Goal: Task Accomplishment & Management: Use online tool/utility

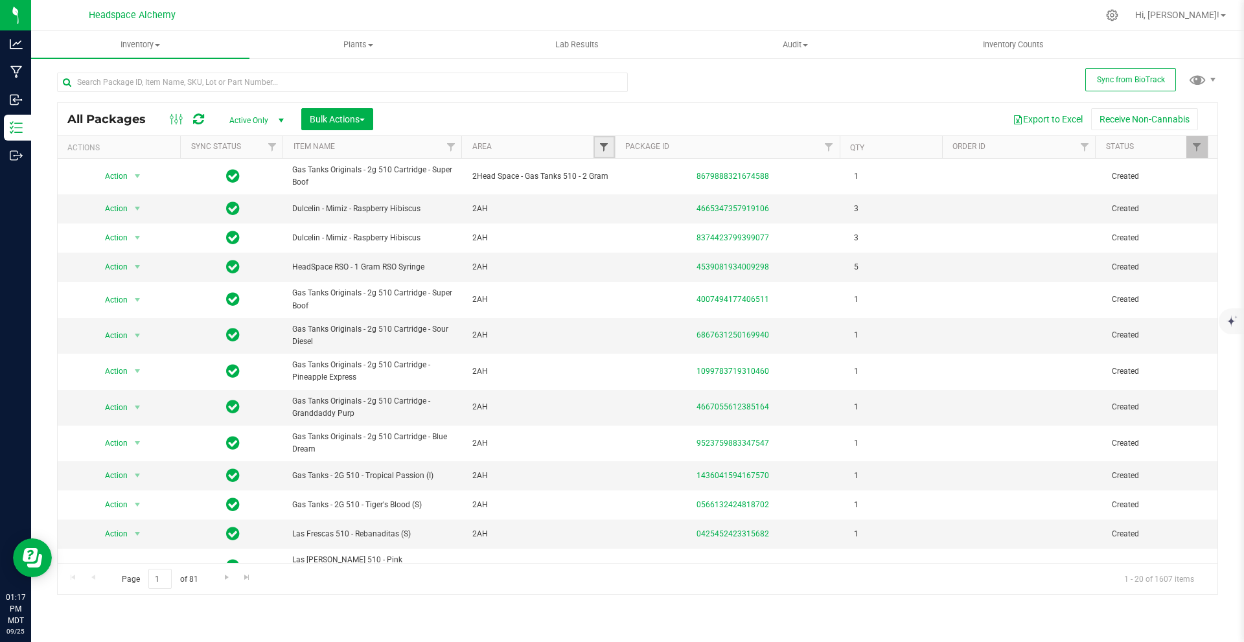
click at [601, 146] on span "Filter" at bounding box center [604, 147] width 10 height 10
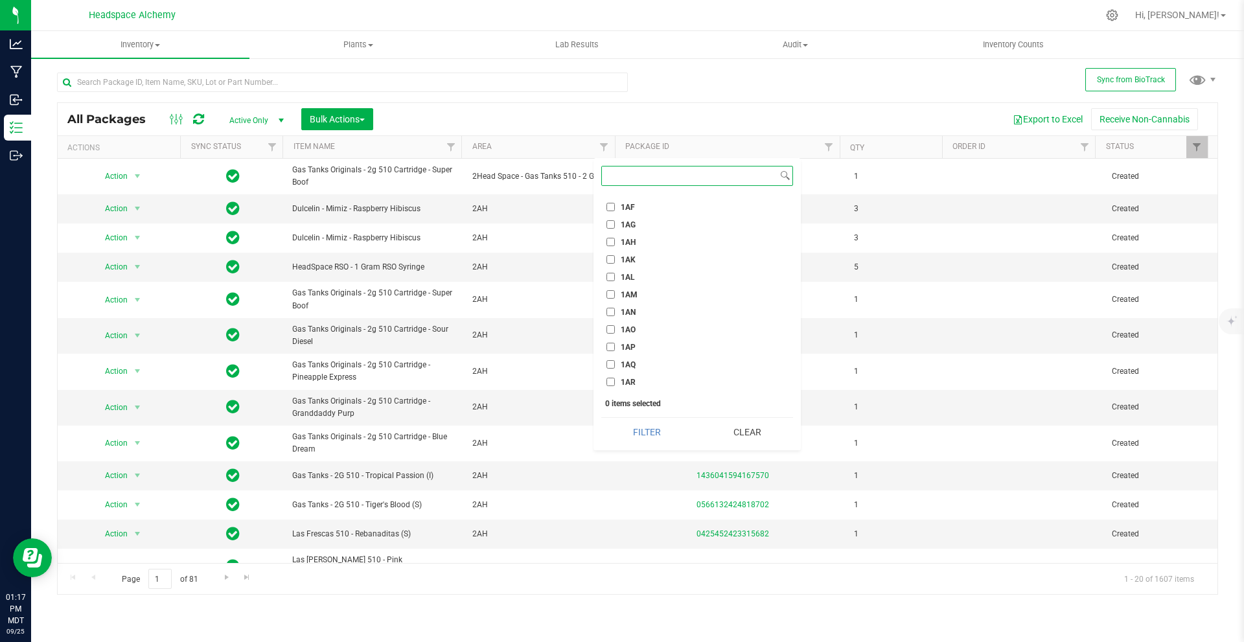
scroll to position [648, 0]
click at [612, 273] on input "1AF" at bounding box center [611, 272] width 8 height 8
checkbox input "true"
click at [644, 436] on button "Filter" at bounding box center [646, 432] width 91 height 29
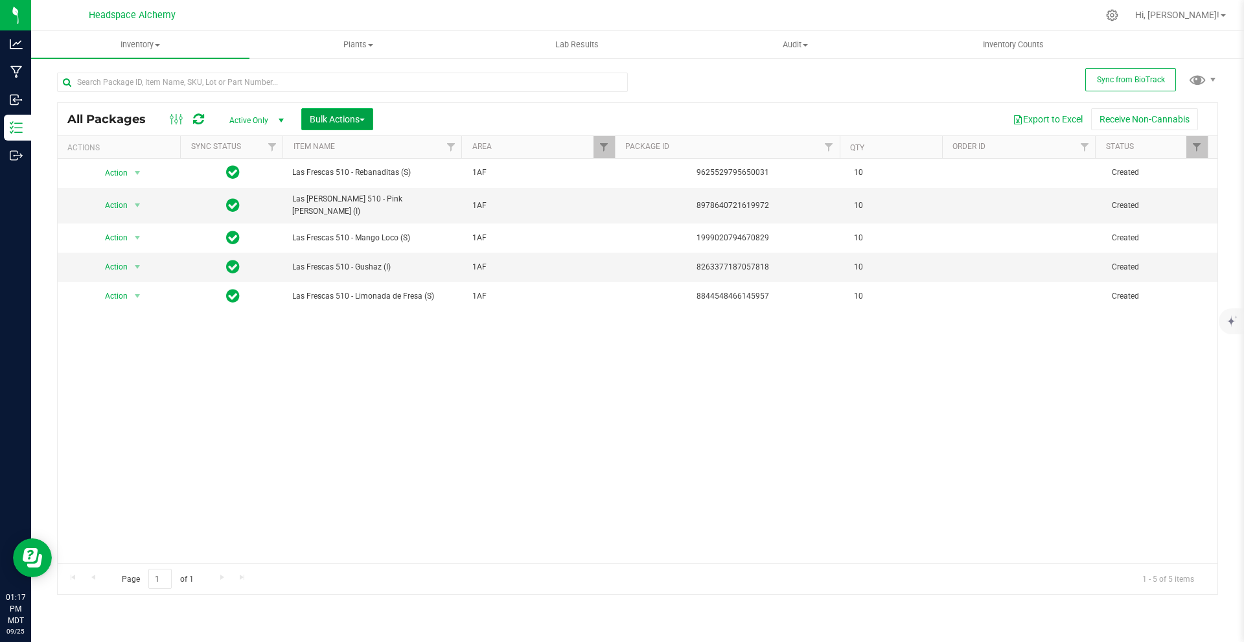
click at [347, 111] on button "Bulk Actions" at bounding box center [337, 119] width 72 height 22
click at [347, 112] on button "Bulk Actions" at bounding box center [337, 119] width 72 height 22
click at [348, 111] on button "Bulk Actions" at bounding box center [337, 119] width 72 height 22
click at [362, 165] on div "Add to outbound order" at bounding box center [362, 173] width 106 height 21
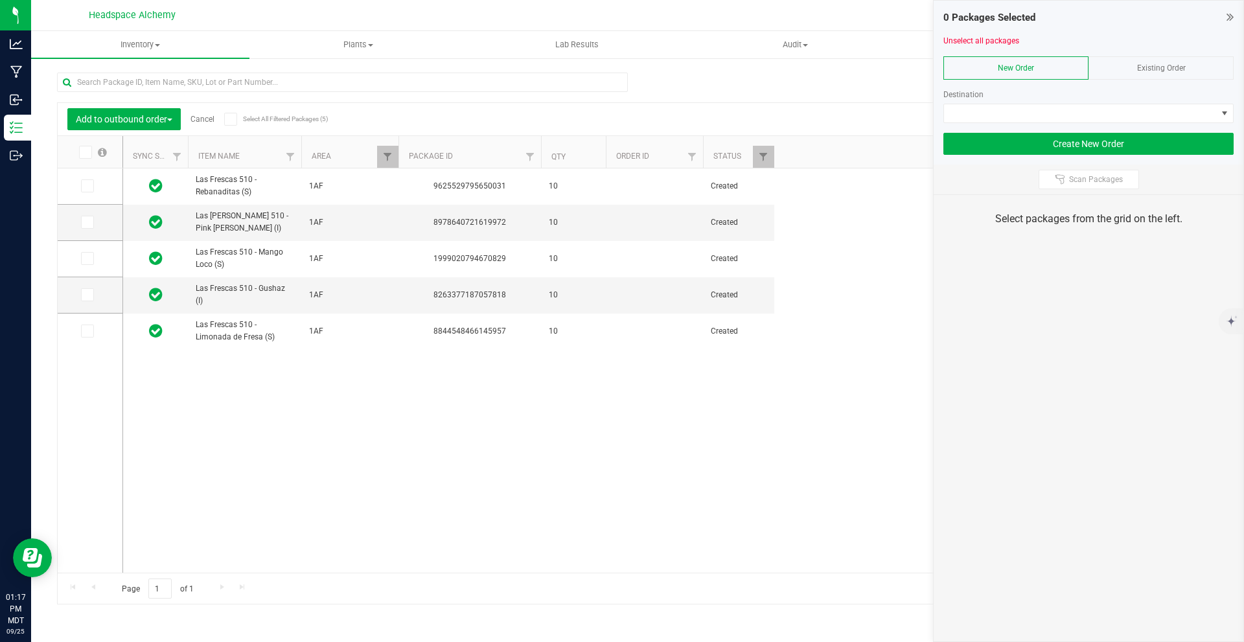
click at [224, 117] on div "Add to outbound order Cancel Select All Filtered Packages (5)" at bounding box center [187, 119] width 240 height 22
click at [227, 118] on span at bounding box center [230, 119] width 13 height 13
click at [0, 0] on input "Select All Filtered Packages (5)" at bounding box center [0, 0] width 0 height 0
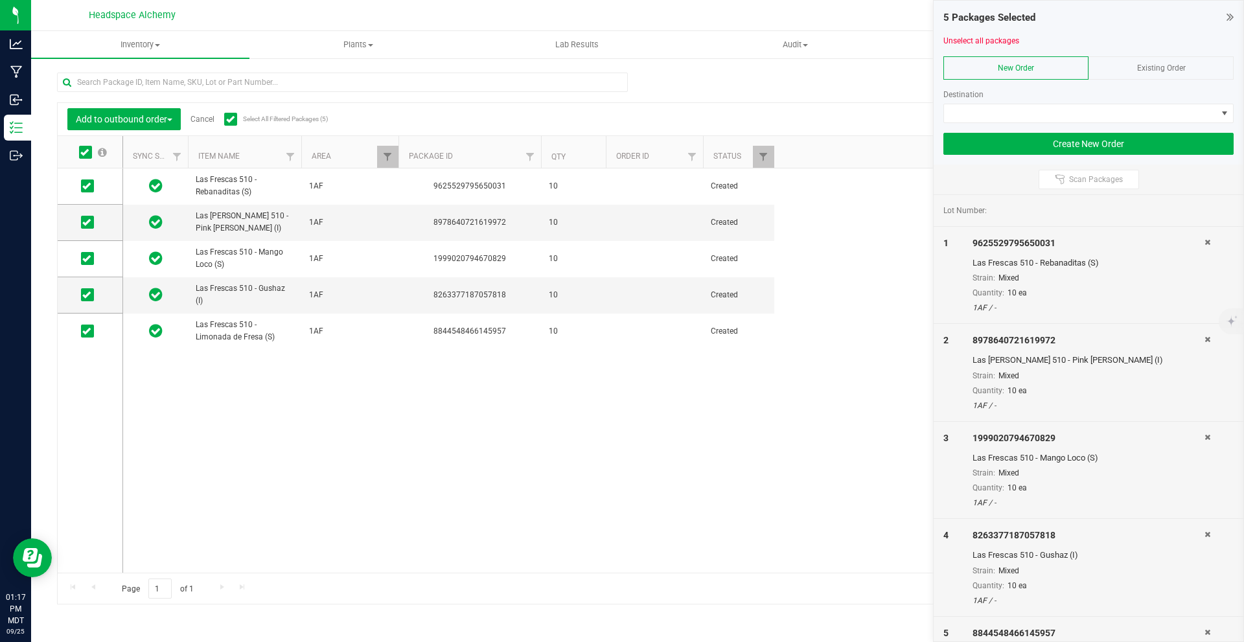
click at [1176, 52] on div at bounding box center [1089, 52] width 290 height 10
click at [1178, 59] on div "Existing Order" at bounding box center [1161, 67] width 145 height 23
click at [1126, 105] on span at bounding box center [1080, 113] width 273 height 18
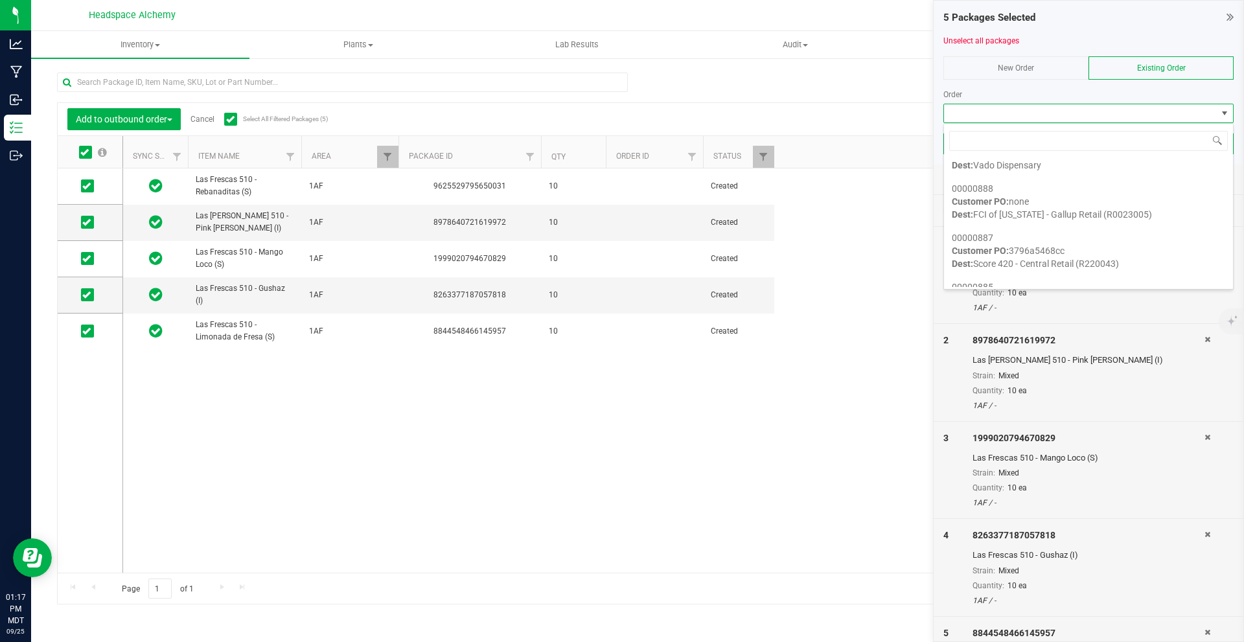
scroll to position [65, 0]
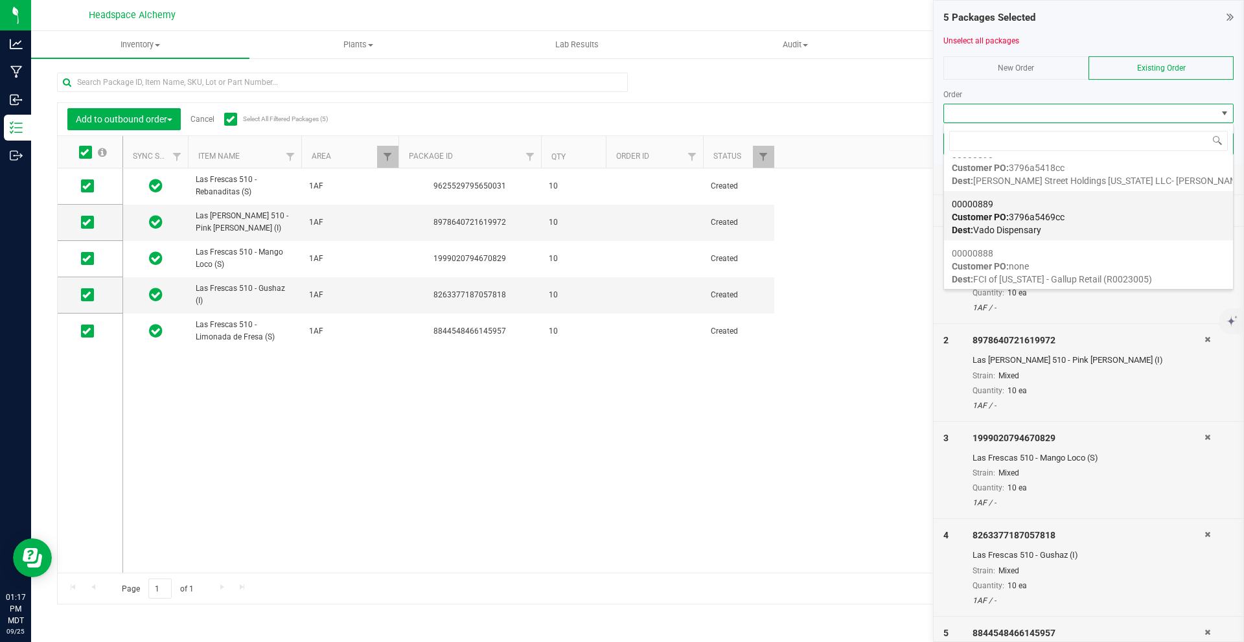
click at [1008, 213] on strong "Customer PO:" at bounding box center [980, 217] width 57 height 10
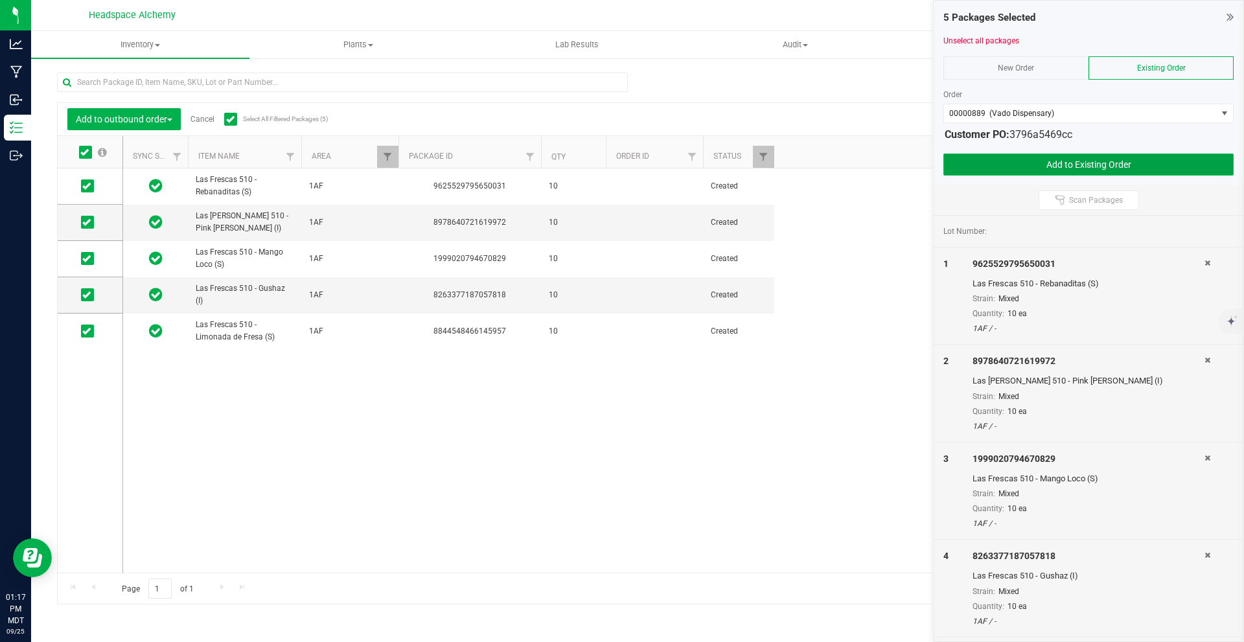
click at [1113, 162] on button "Add to Existing Order" at bounding box center [1089, 165] width 290 height 22
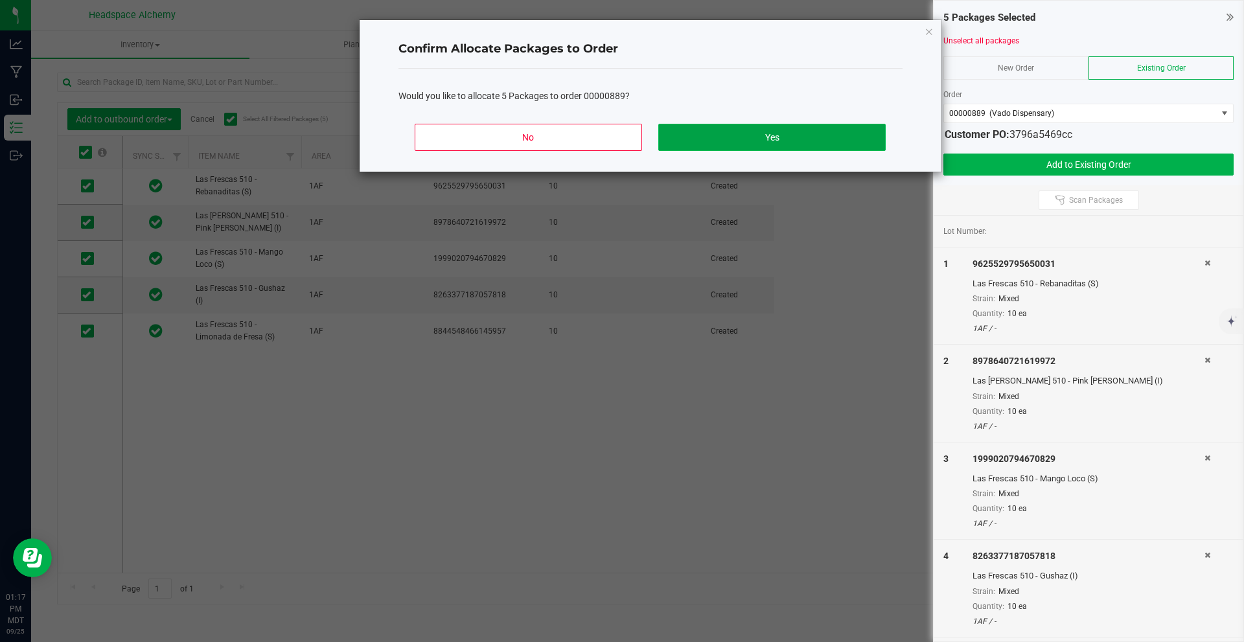
click at [760, 139] on button "Yes" at bounding box center [771, 137] width 227 height 27
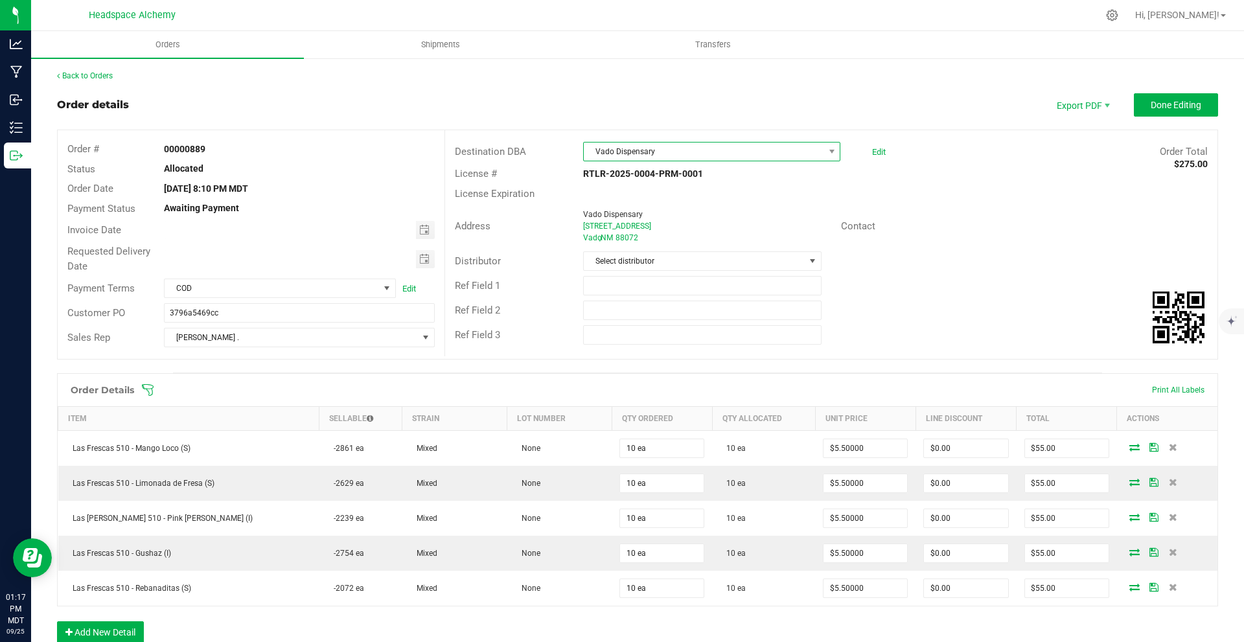
click at [654, 152] on span "Vado Dispensary" at bounding box center [704, 152] width 240 height 18
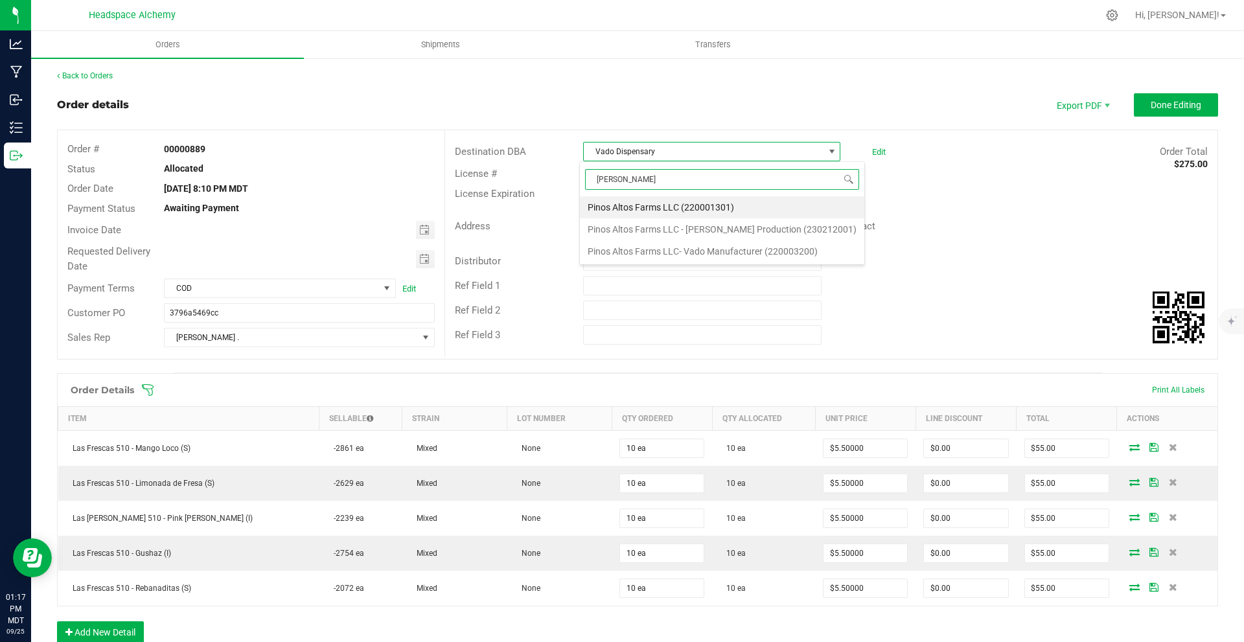
type input "pinos"
click at [711, 210] on li "Pinos Altos Farms LLC (220001301)" at bounding box center [722, 207] width 285 height 22
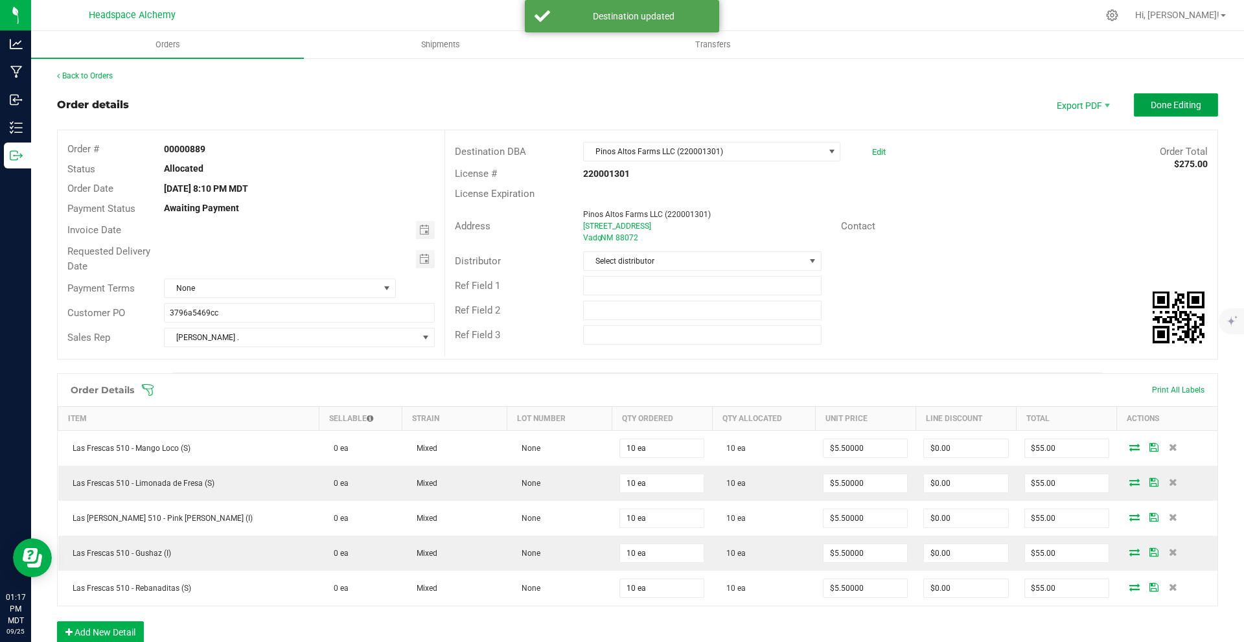
click at [1176, 97] on button "Done Editing" at bounding box center [1176, 104] width 84 height 23
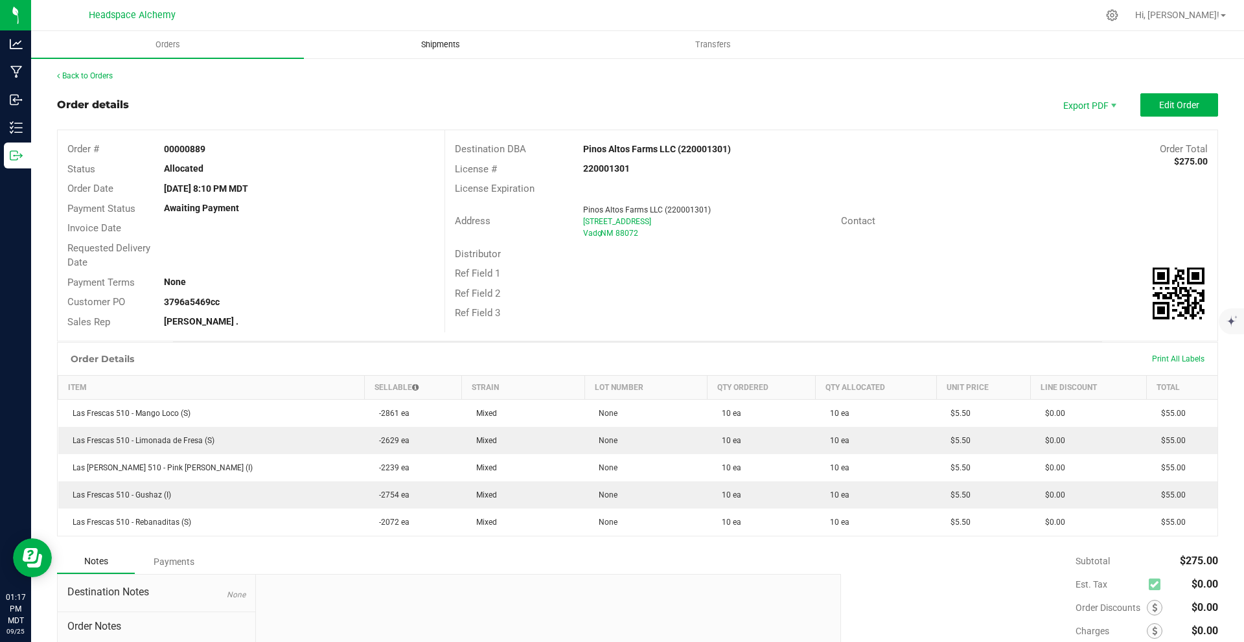
click at [480, 46] on uib-tab-heading "Shipments" at bounding box center [441, 45] width 272 height 26
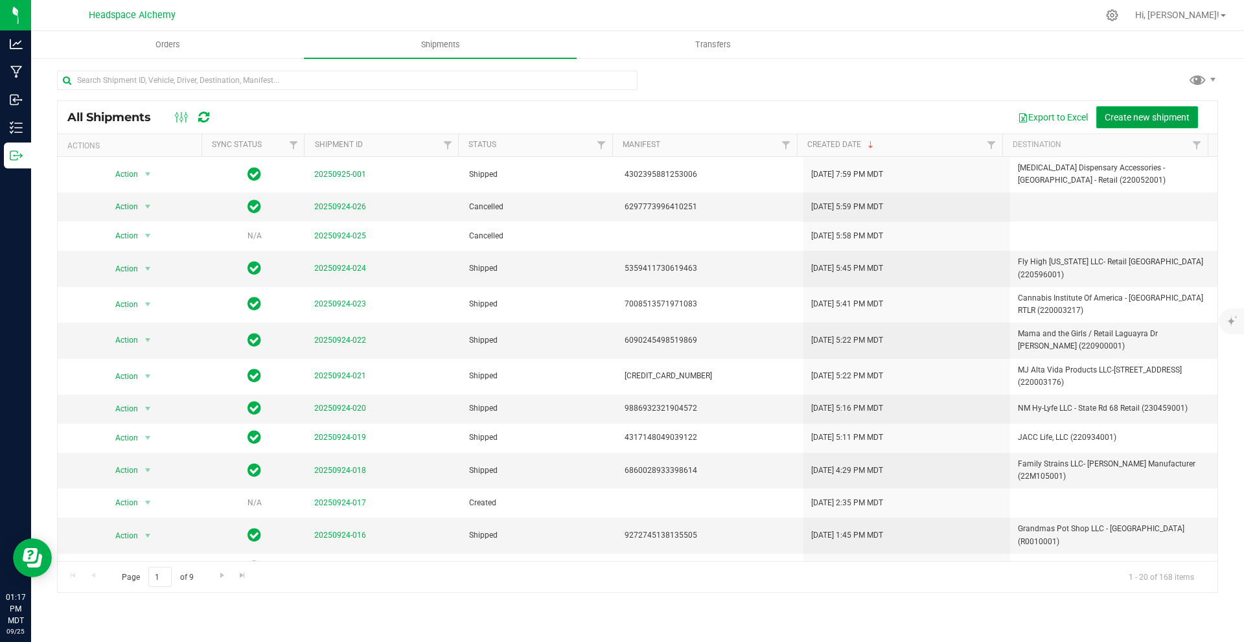
click at [1139, 114] on span "Create new shipment" at bounding box center [1147, 117] width 85 height 10
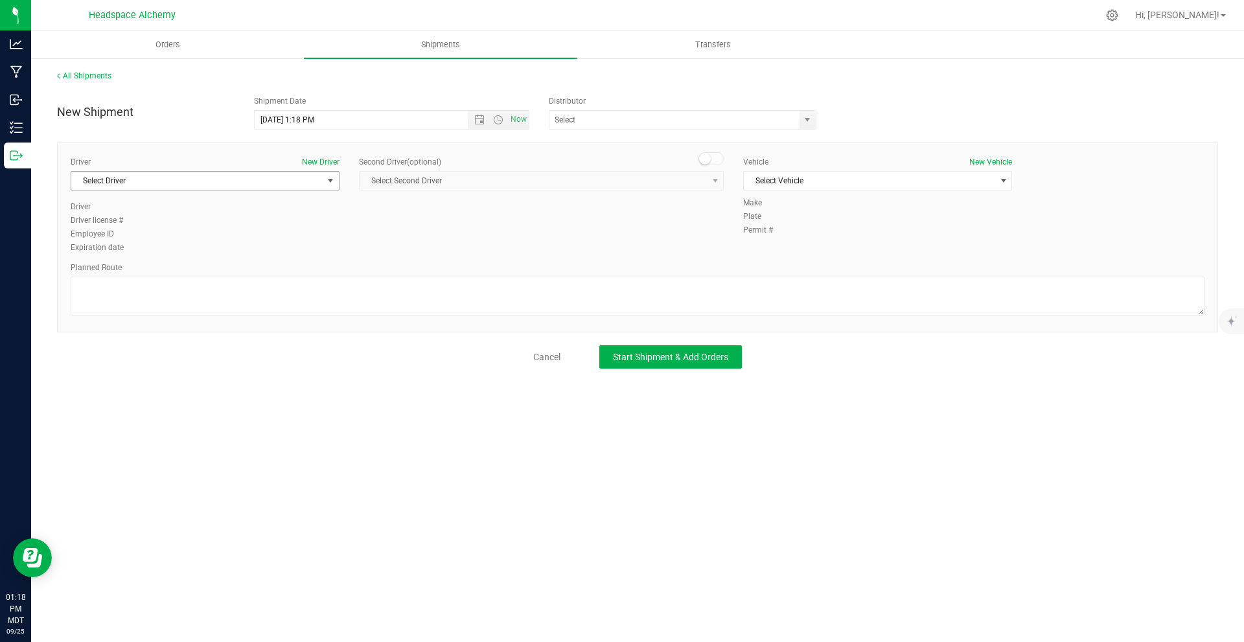
click at [276, 176] on span "Select Driver" at bounding box center [196, 181] width 251 height 18
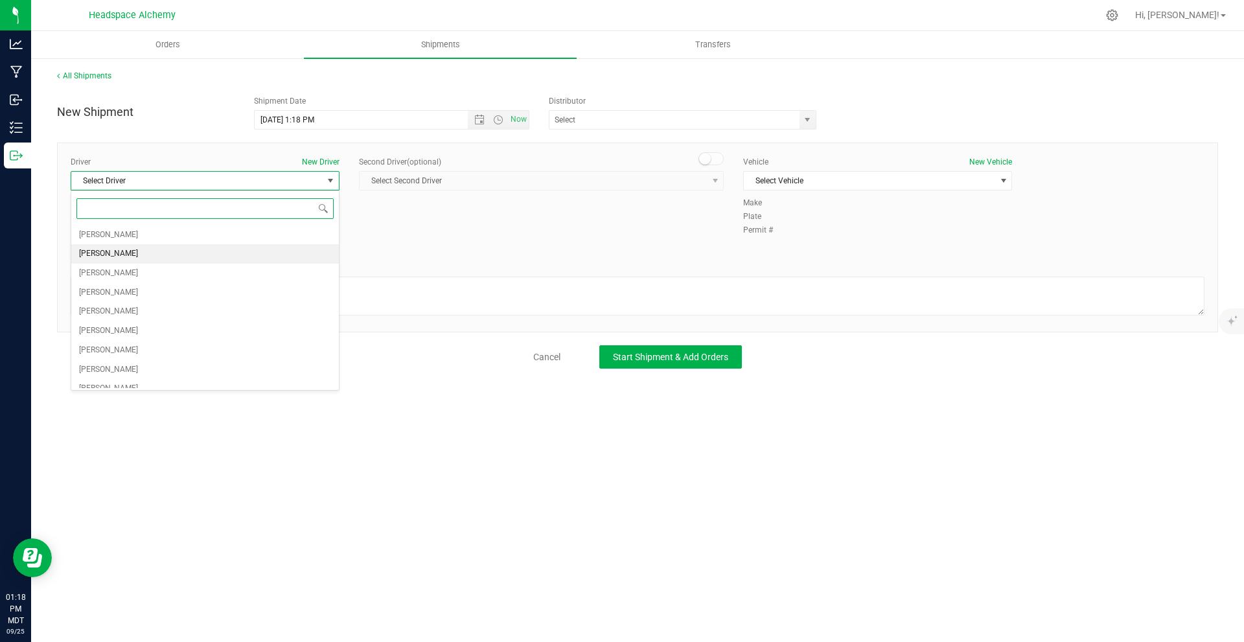
click at [214, 246] on li "[PERSON_NAME]" at bounding box center [205, 253] width 268 height 19
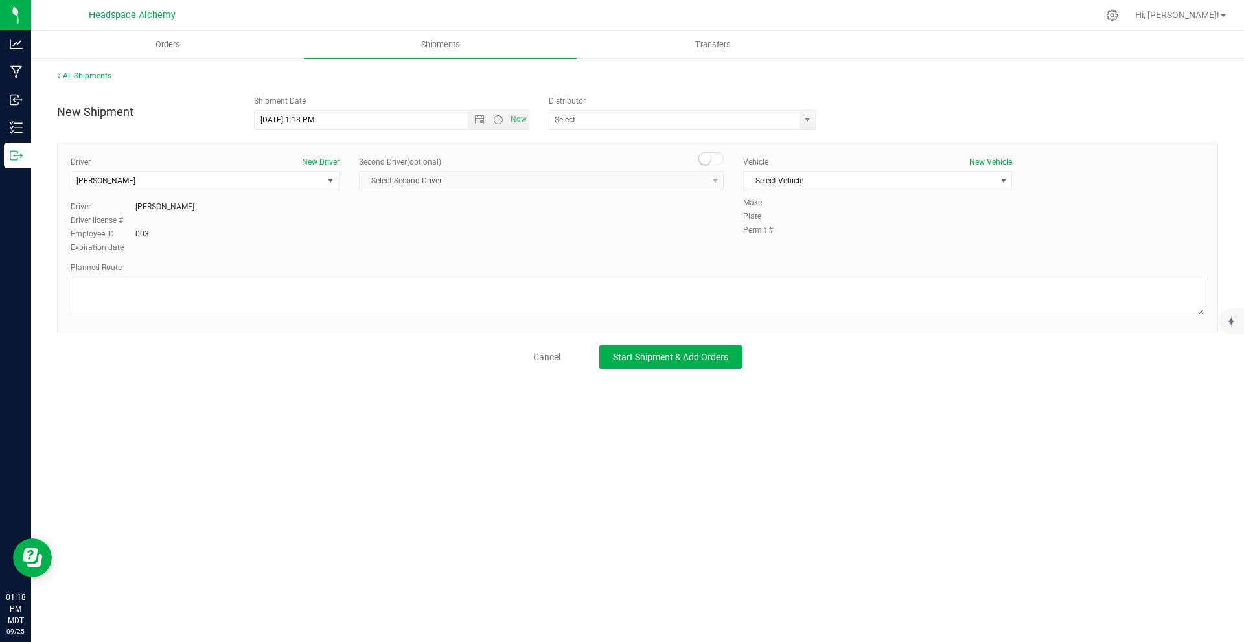
click at [708, 159] on small at bounding box center [705, 159] width 12 height 12
click at [682, 189] on span "Select Second Driver" at bounding box center [533, 181] width 347 height 18
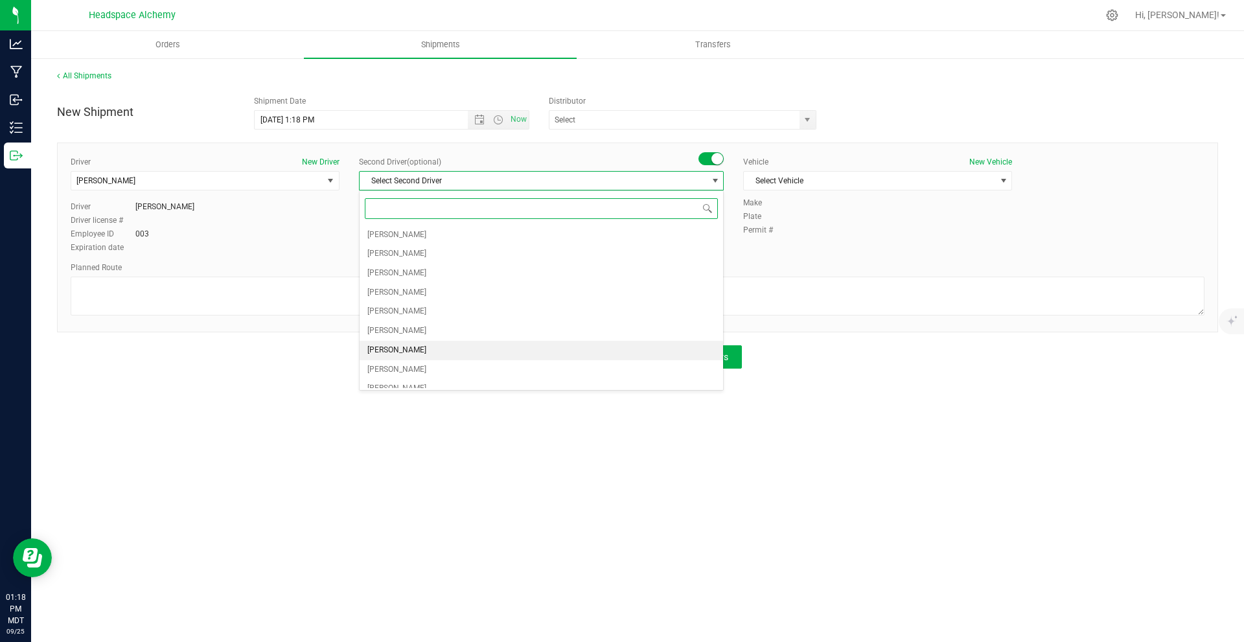
click at [404, 353] on span "[PERSON_NAME]" at bounding box center [396, 350] width 59 height 17
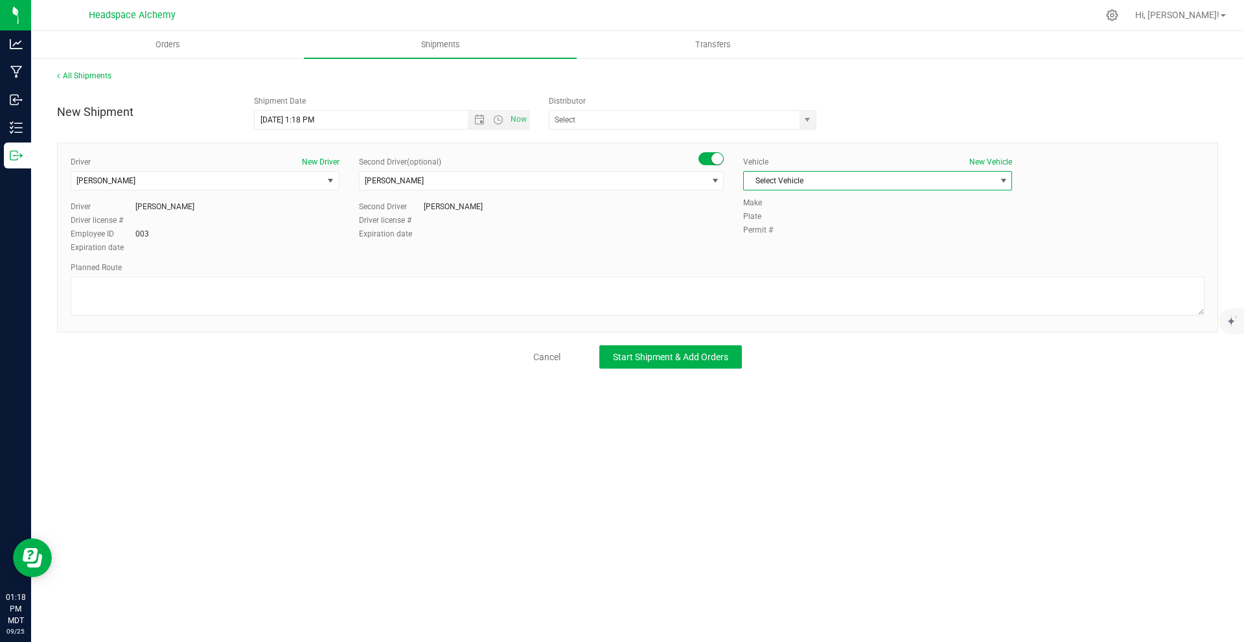
click at [895, 181] on span "Select Vehicle" at bounding box center [869, 181] width 251 height 18
click at [793, 332] on li "Transit" at bounding box center [878, 337] width 268 height 19
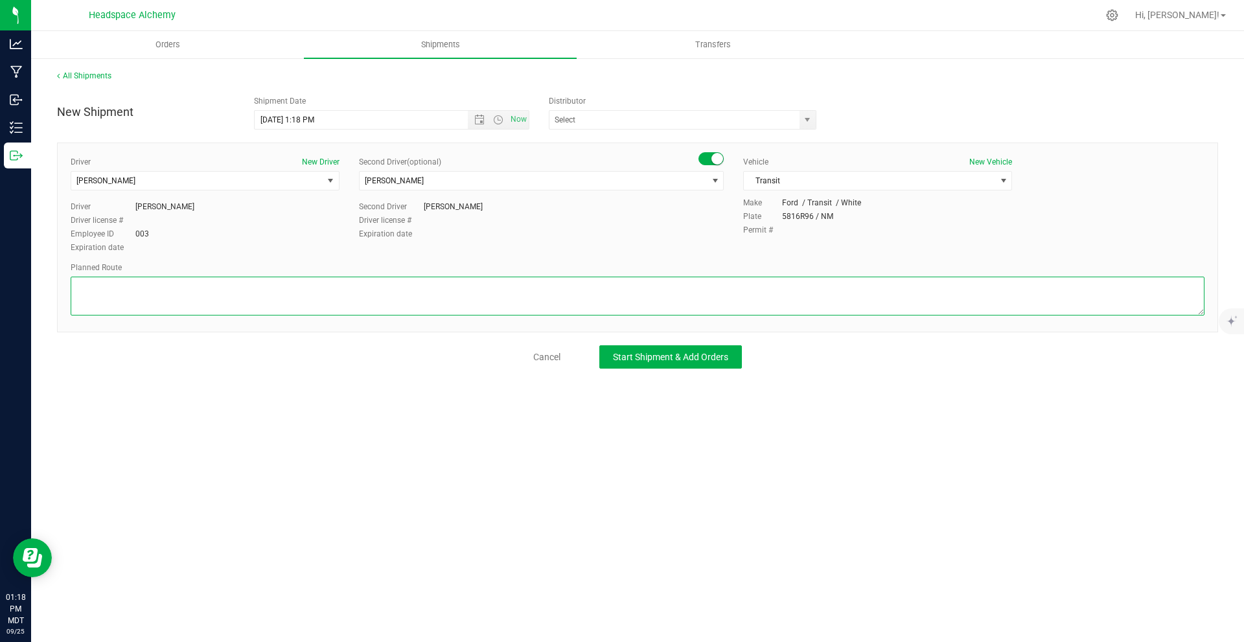
paste textarea "[STREET_ADDRESS]  Get on I-10 E from S Main St 6 min (2.4 mi)  Follow I-10 E …"
type textarea "[STREET_ADDRESS]  Get on I-10 E from S Main St 6 min (2.4 mi)  Follow I-10 E …"
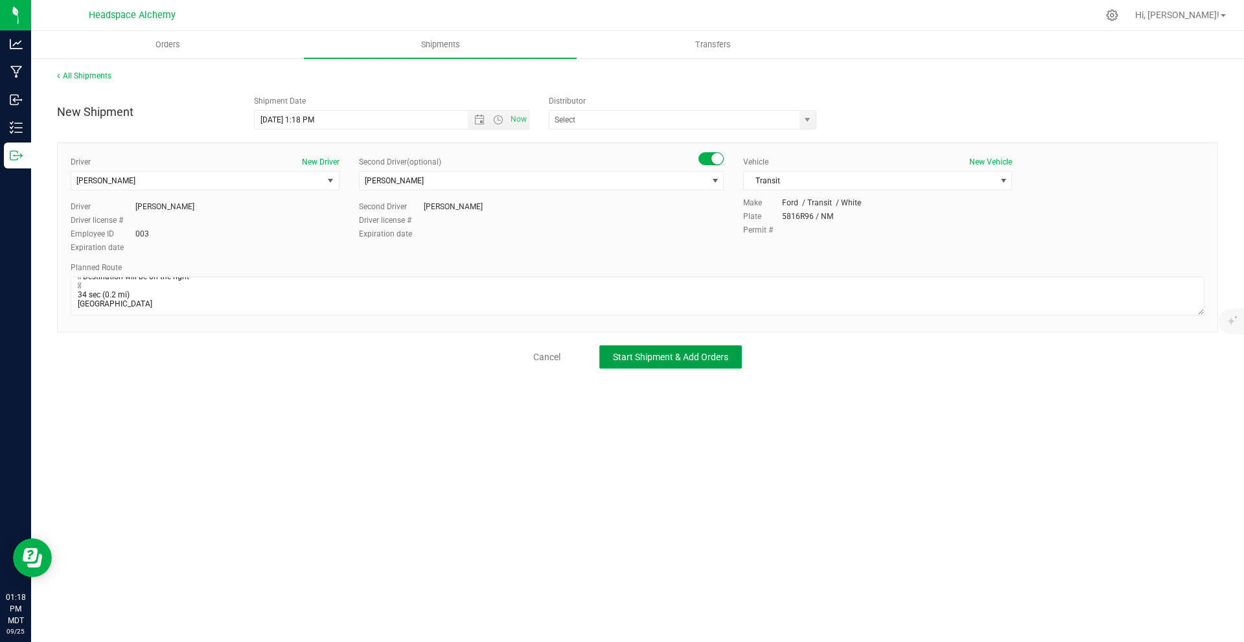
click at [645, 364] on button "Start Shipment & Add Orders" at bounding box center [671, 356] width 143 height 23
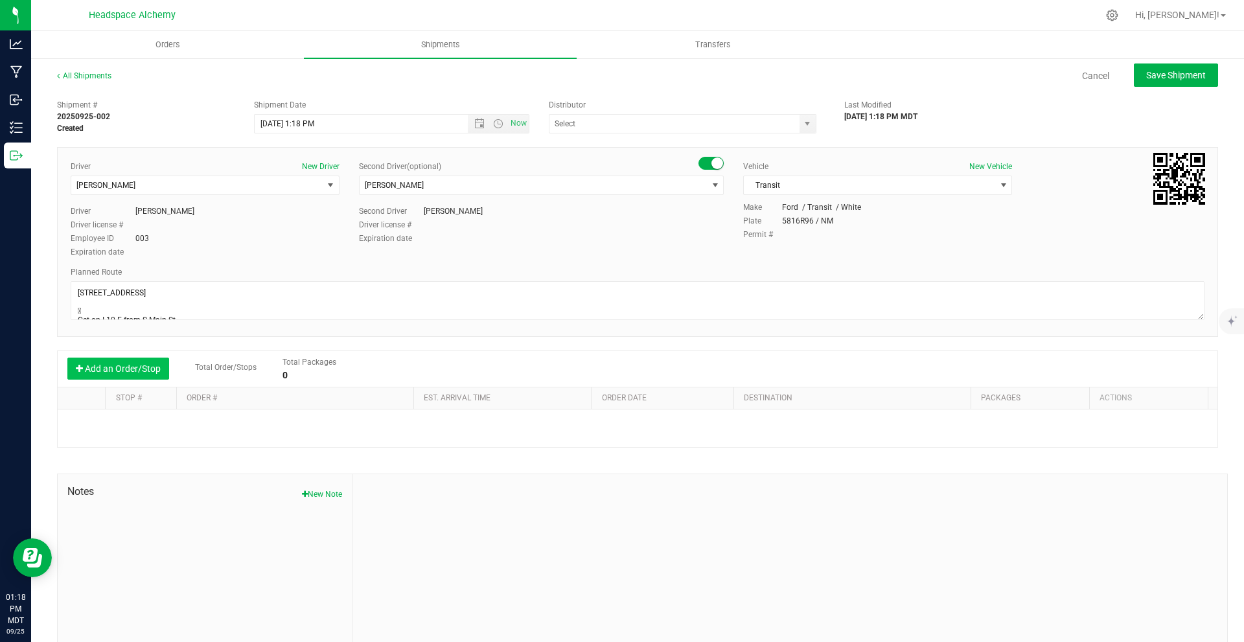
click at [152, 371] on button "Add an Order/Stop" at bounding box center [118, 369] width 102 height 22
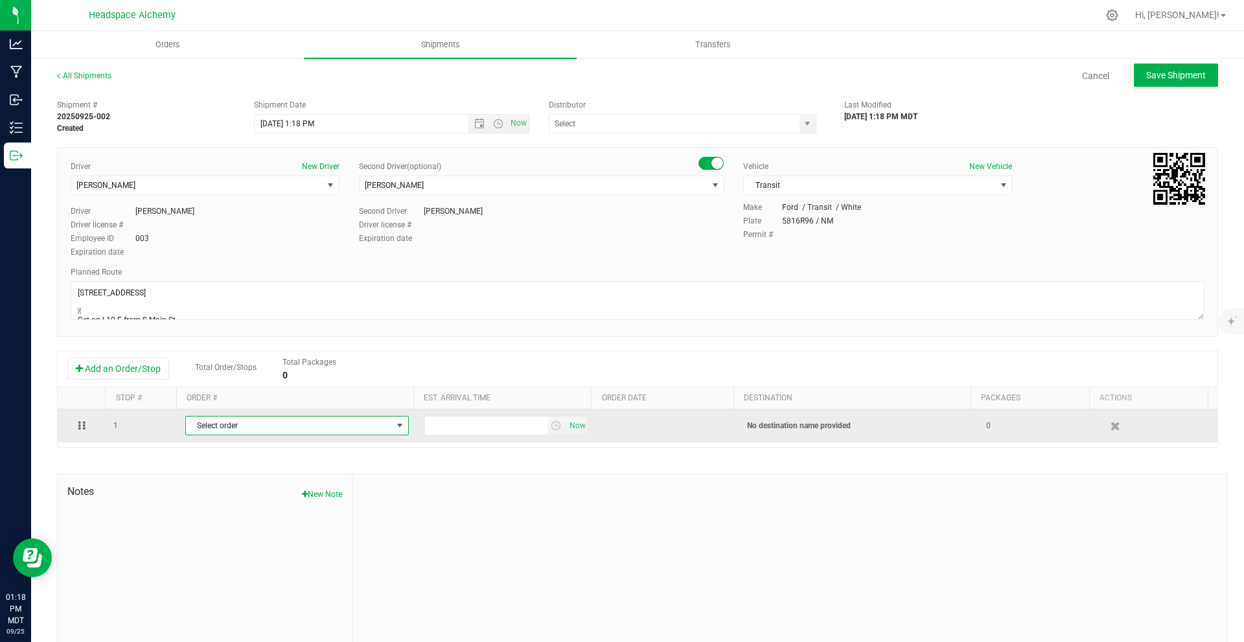
click at [229, 429] on span "Select order" at bounding box center [289, 426] width 206 height 18
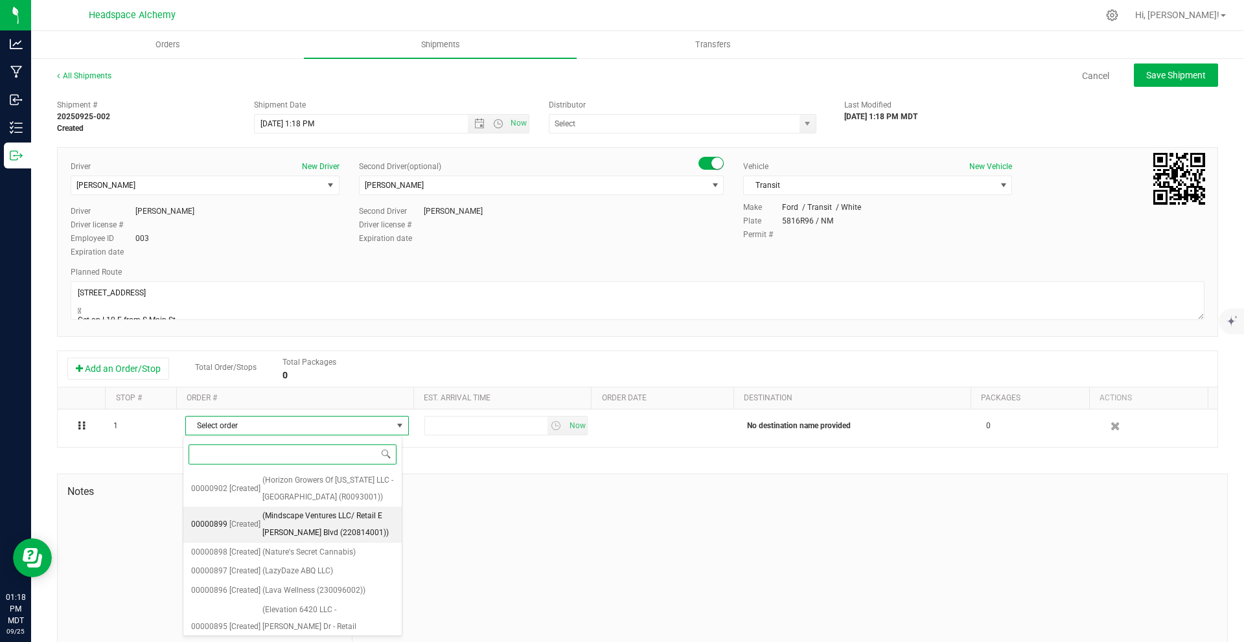
scroll to position [143, 0]
click at [333, 512] on span "(Pinos Altos Farms LLC (220001301))" at bounding box center [331, 528] width 126 height 33
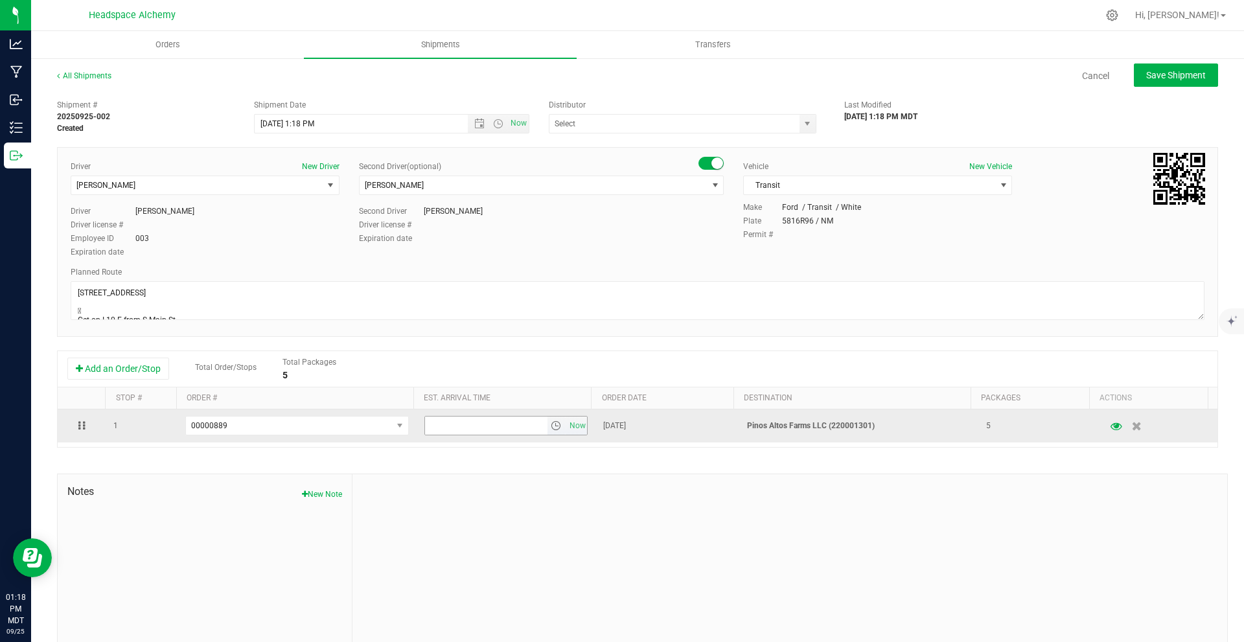
click at [551, 427] on span "select" at bounding box center [556, 426] width 10 height 10
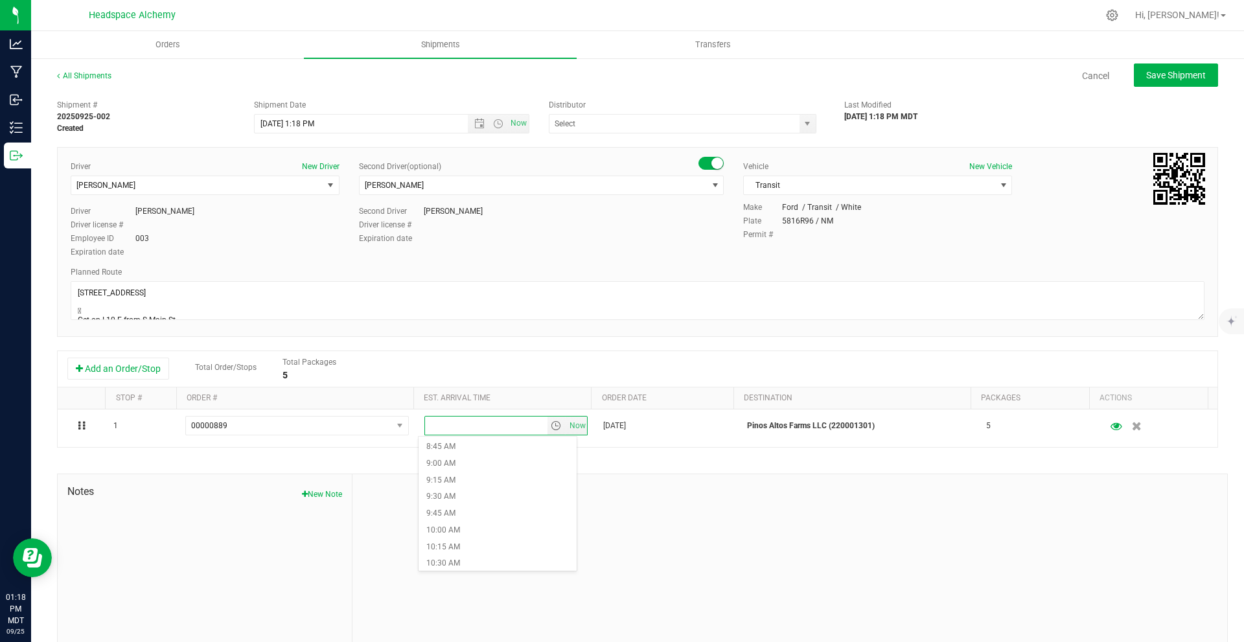
scroll to position [778, 0]
click at [467, 532] on li "1:00 PM" at bounding box center [498, 536] width 158 height 17
click at [1154, 81] on button "Save Shipment" at bounding box center [1176, 75] width 84 height 23
type input "[DATE] 7:18 PM"
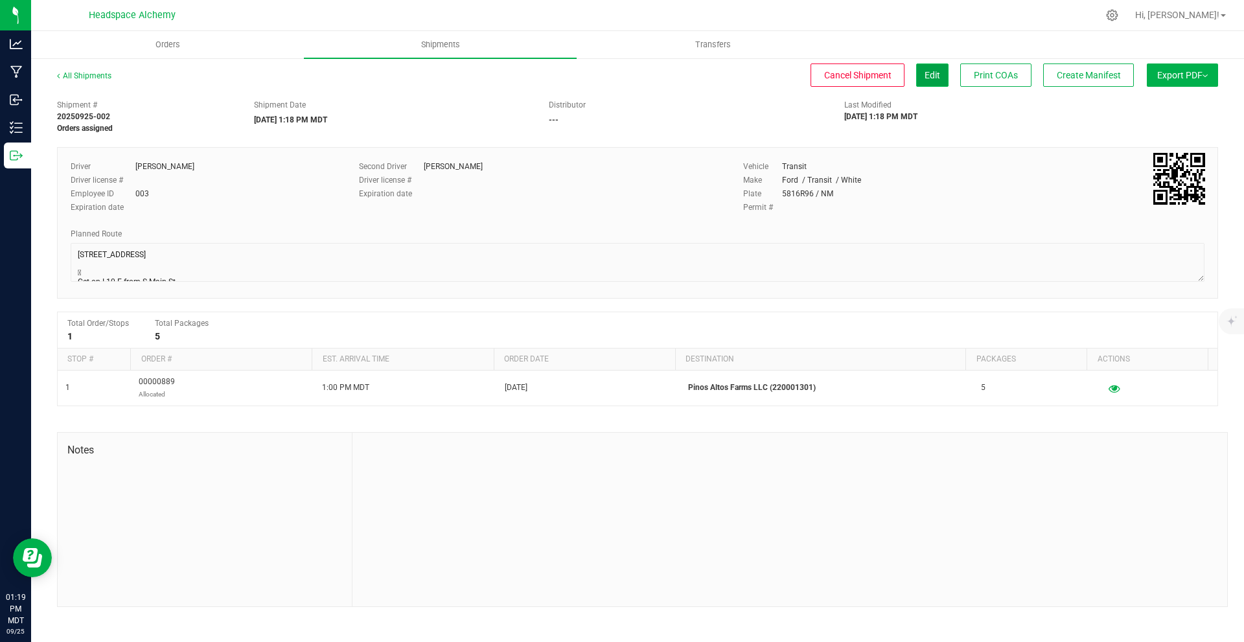
click at [931, 82] on button "Edit" at bounding box center [932, 75] width 32 height 23
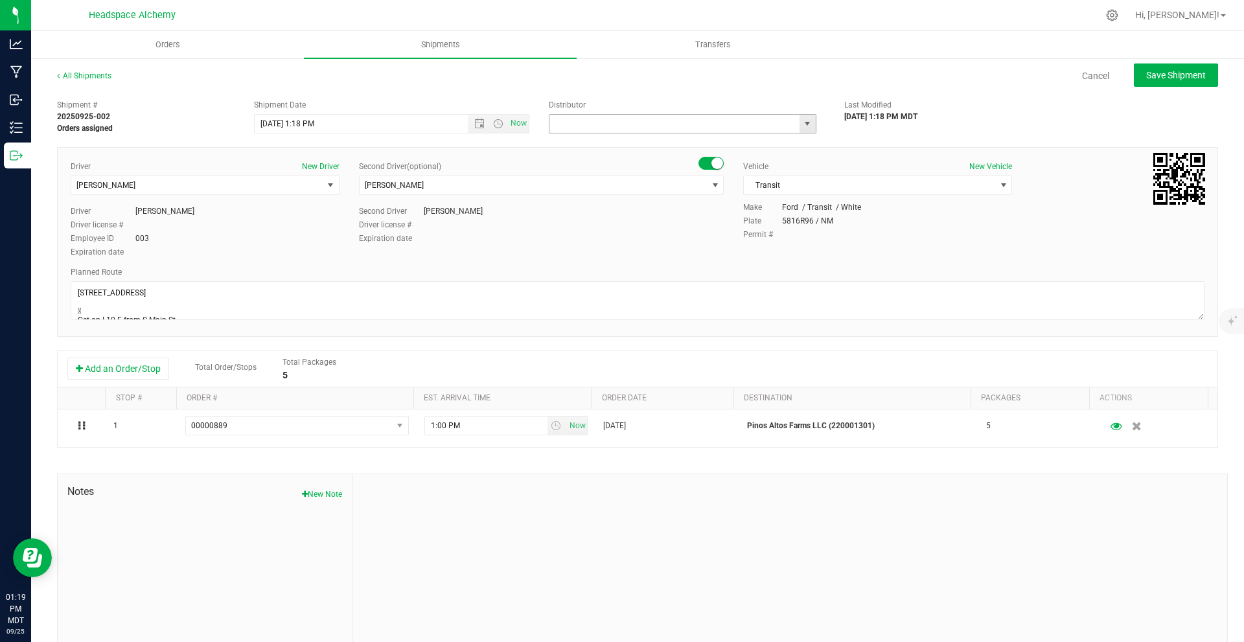
click at [743, 132] on input "text" at bounding box center [671, 124] width 242 height 18
click at [700, 142] on li "Headspace Alchemy (230021002)" at bounding box center [678, 145] width 264 height 19
type input "Headspace Alchemy (230021002)"
click at [1147, 80] on span "Save Shipment" at bounding box center [1177, 75] width 60 height 10
type input "[DATE] 7:18 PM"
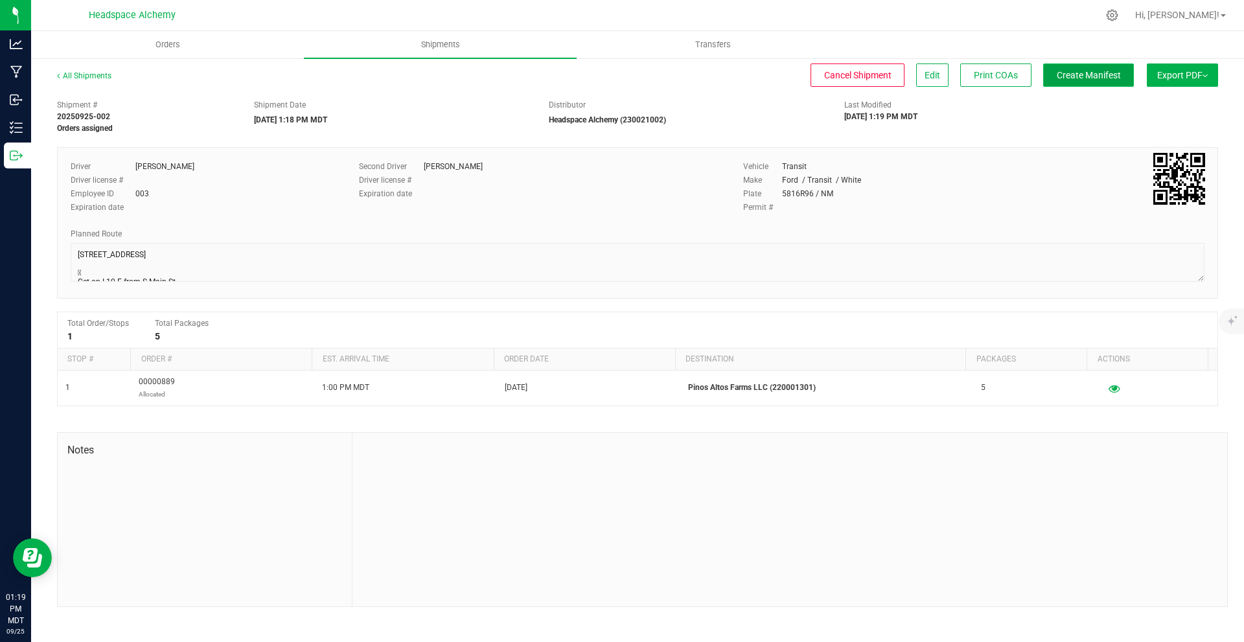
click at [1094, 80] on span "Create Manifest" at bounding box center [1089, 75] width 64 height 10
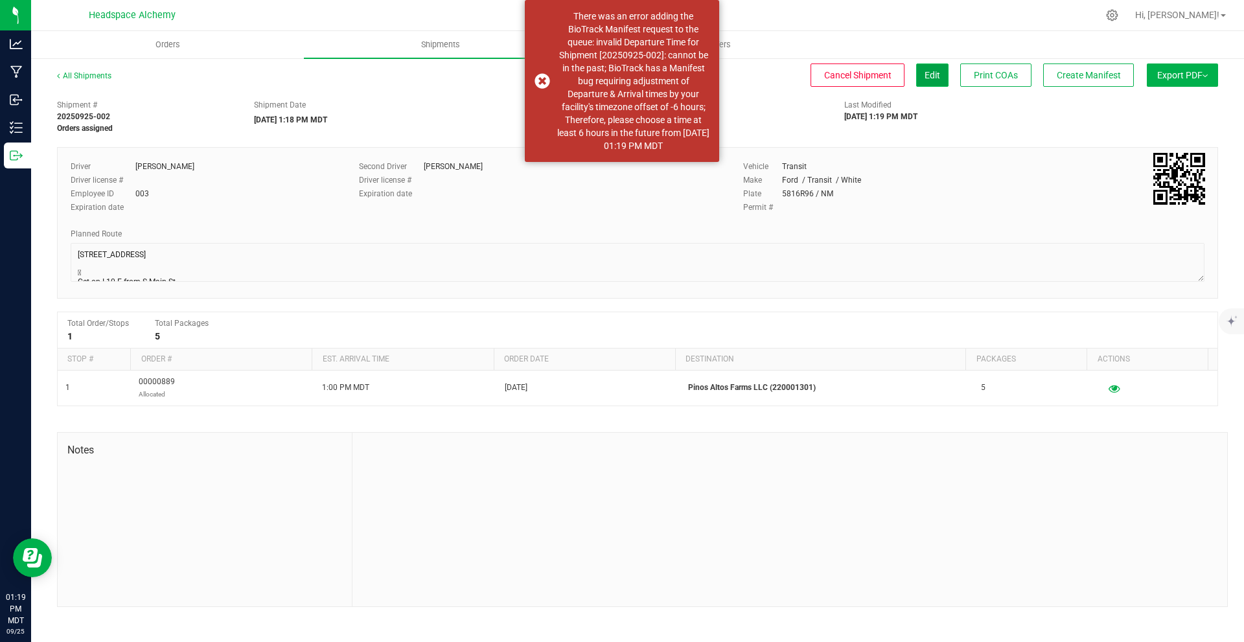
click at [918, 76] on button "Edit" at bounding box center [932, 75] width 32 height 23
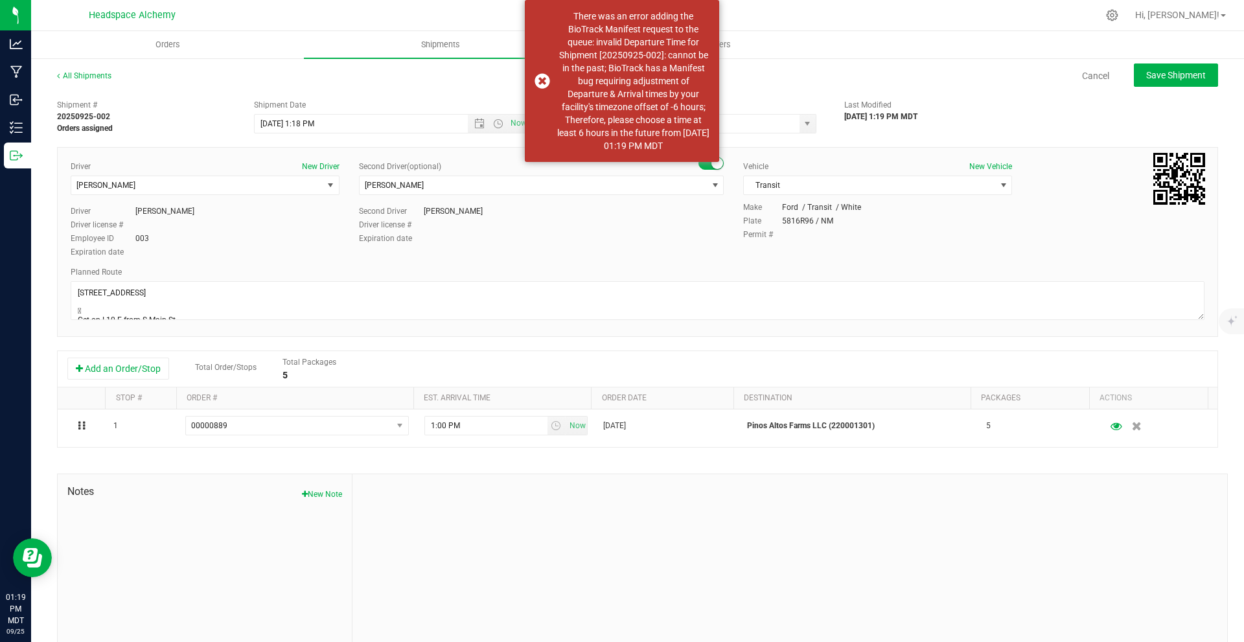
type input "Headspace Alchemy (230021002)"
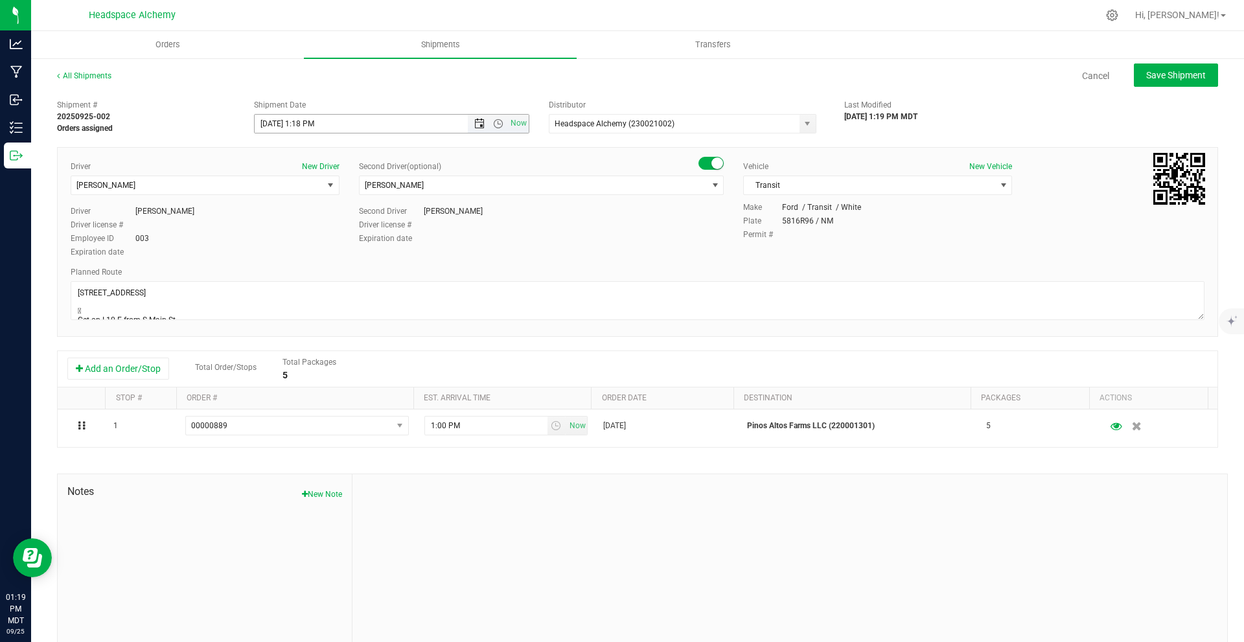
click at [474, 126] on span "Open the date view" at bounding box center [479, 124] width 10 height 10
drag, startPoint x: 364, startPoint y: 252, endPoint x: 651, endPoint y: 151, distance: 304.4
click at [364, 252] on link "26" at bounding box center [358, 256] width 19 height 20
click at [1167, 68] on button "Save Shipment" at bounding box center [1176, 75] width 84 height 23
type input "[DATE] 7:18 PM"
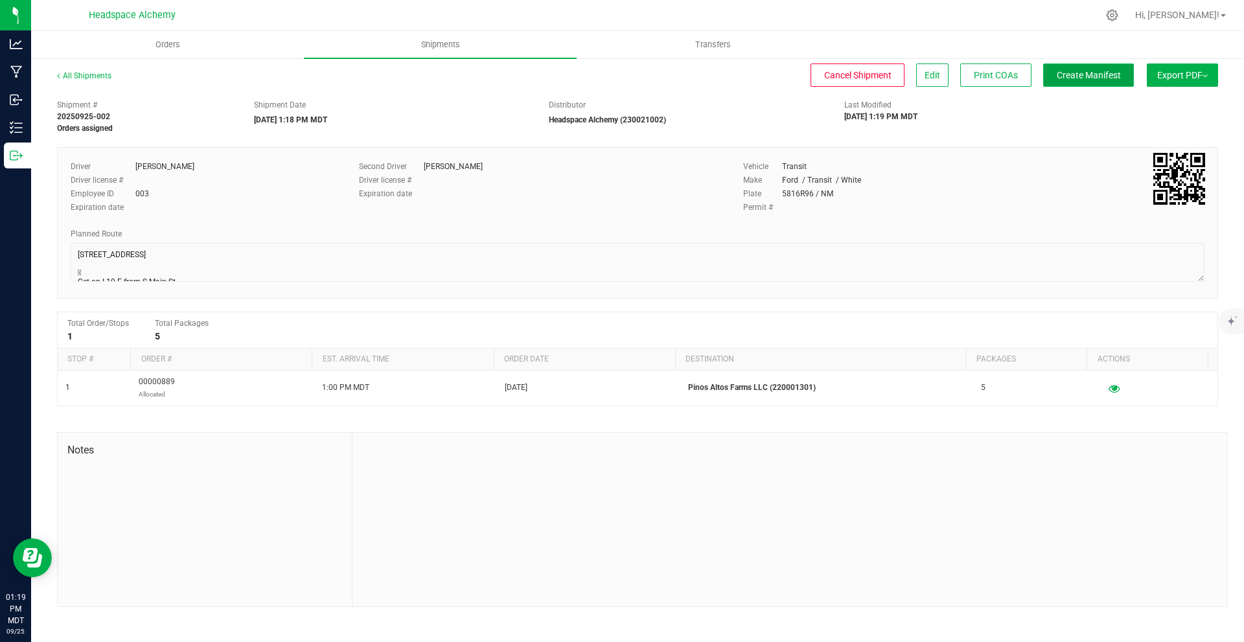
click at [1087, 73] on span "Create Manifest" at bounding box center [1089, 75] width 64 height 10
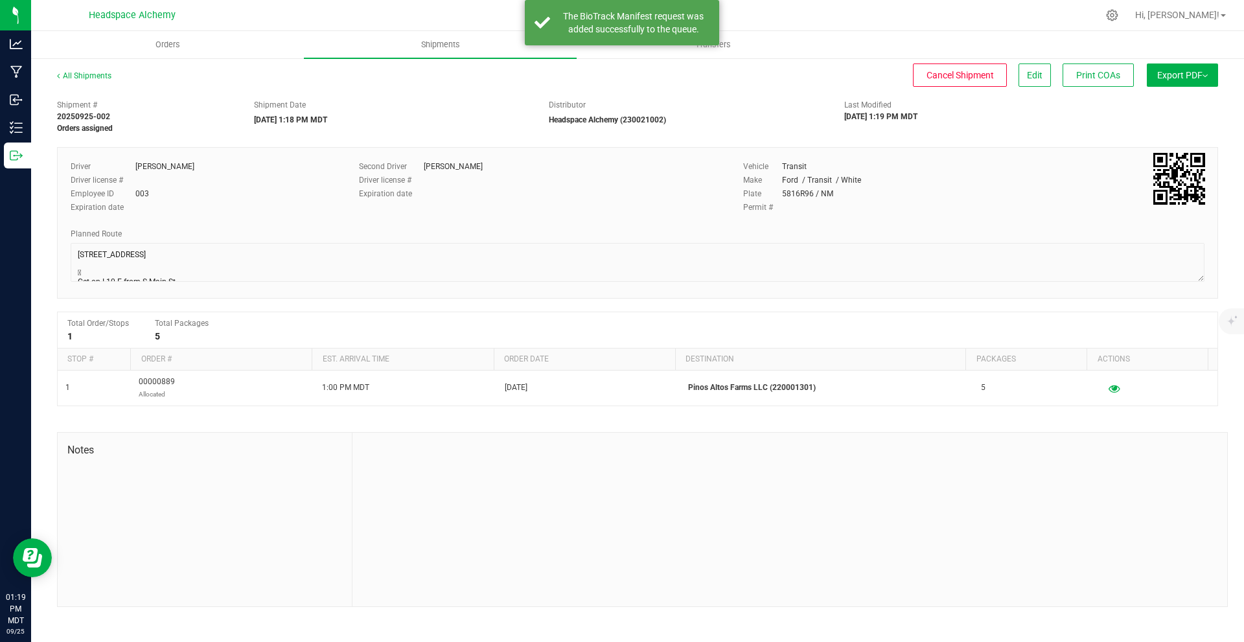
click at [1169, 80] on span "Export PDF" at bounding box center [1183, 75] width 51 height 10
click at [1167, 100] on span "Manifest by Package ID" at bounding box center [1164, 103] width 82 height 9
